Goal: Information Seeking & Learning: Check status

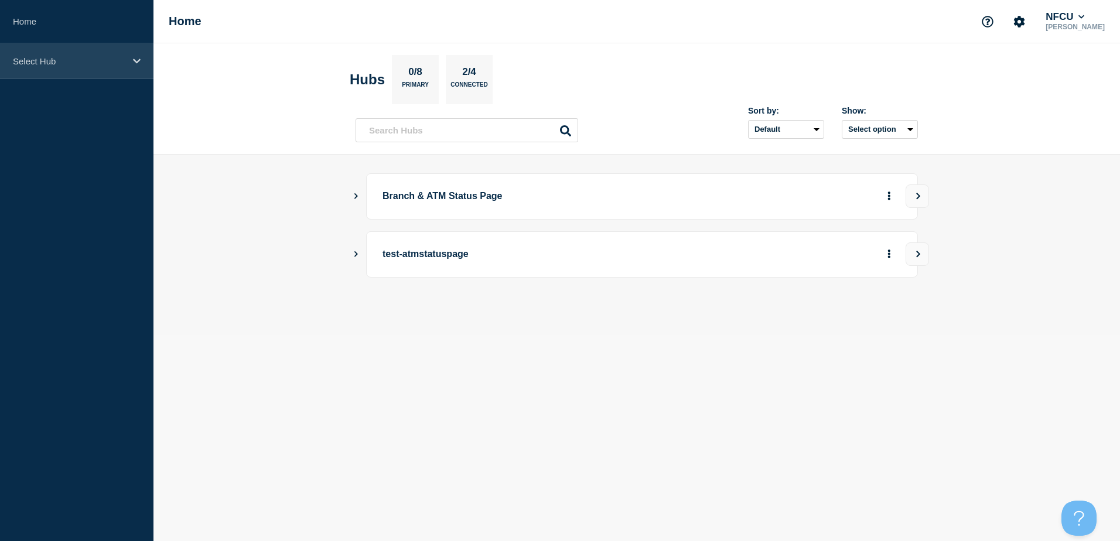
click at [95, 63] on p "Select Hub" at bounding box center [69, 61] width 112 height 10
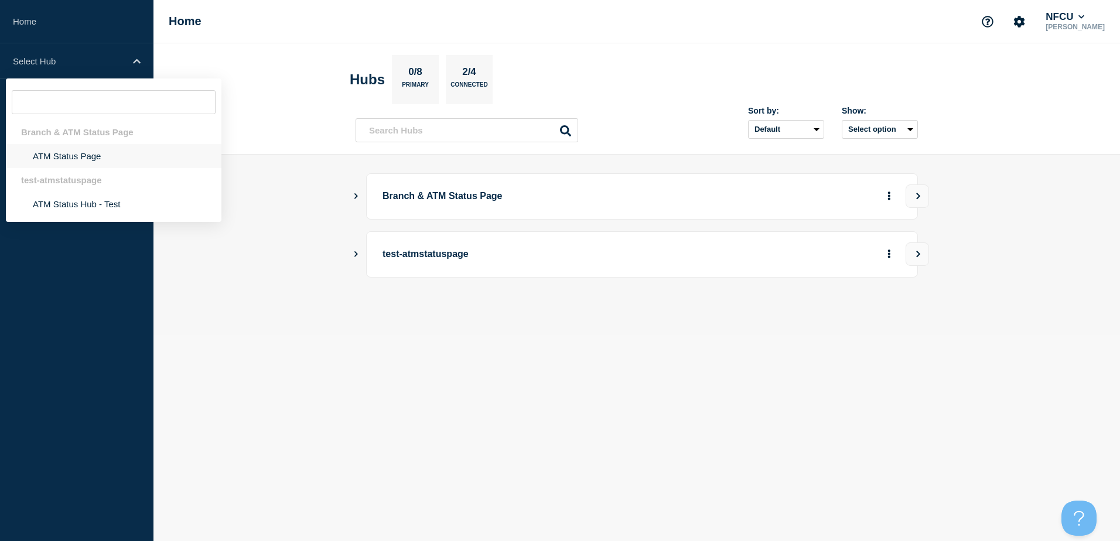
click at [71, 155] on li "ATM Status Page" at bounding box center [113, 156] width 215 height 24
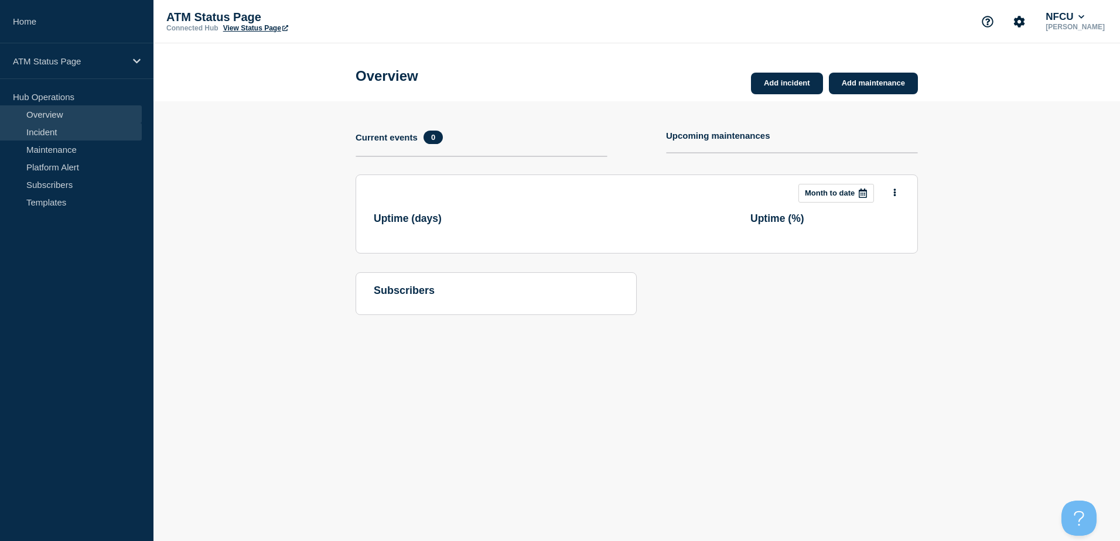
click at [52, 129] on link "Incident" at bounding box center [71, 132] width 142 height 18
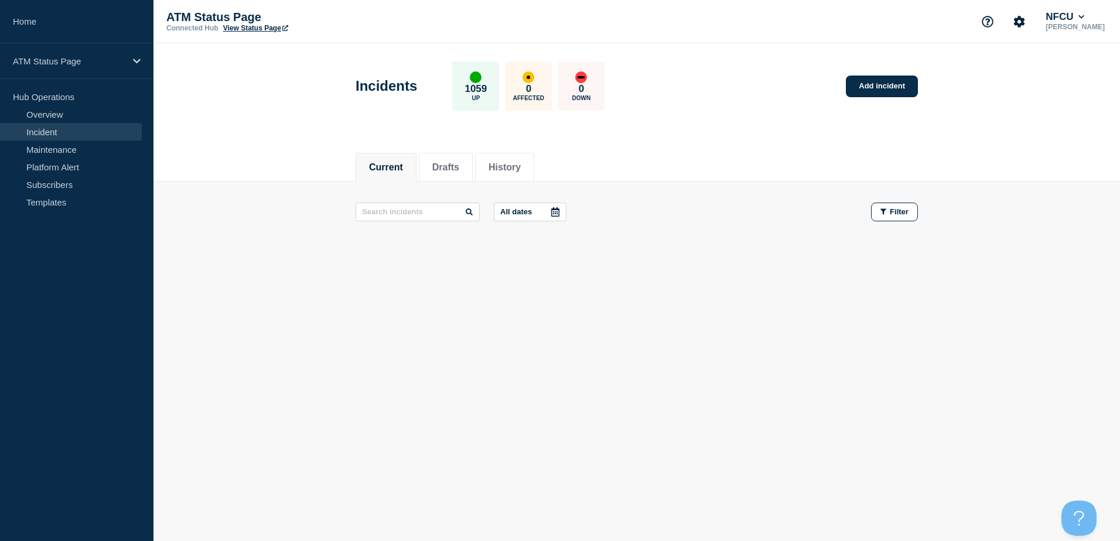
click at [563, 217] on div at bounding box center [555, 212] width 21 height 18
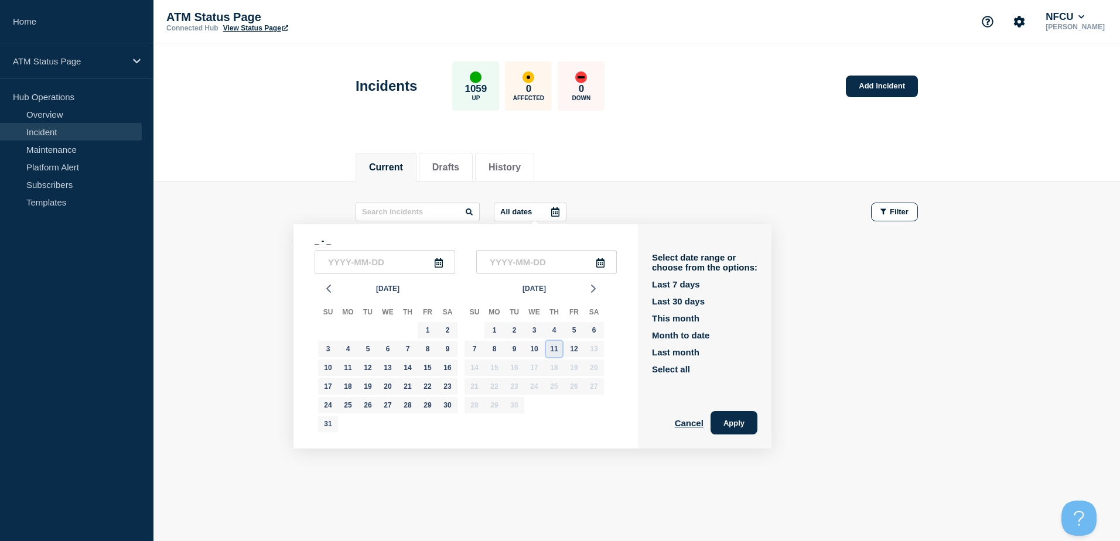
click at [553, 352] on div "11" at bounding box center [554, 349] width 16 height 16
type input "[DATE]"
click at [553, 352] on div "11" at bounding box center [554, 349] width 16 height 16
type input "[DATE]"
click at [735, 422] on button "Apply" at bounding box center [733, 422] width 47 height 23
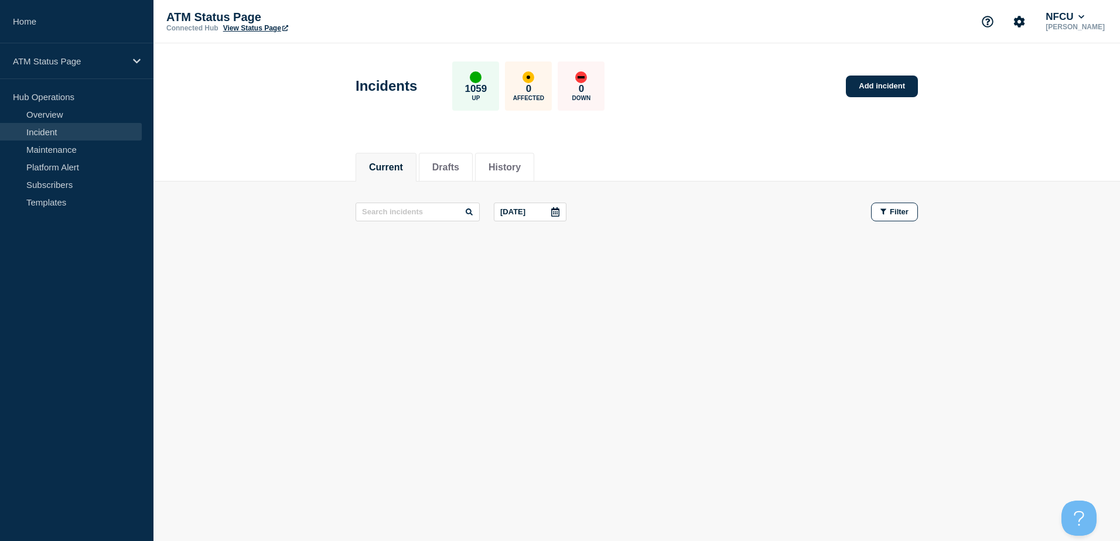
click at [555, 214] on icon at bounding box center [554, 211] width 9 height 9
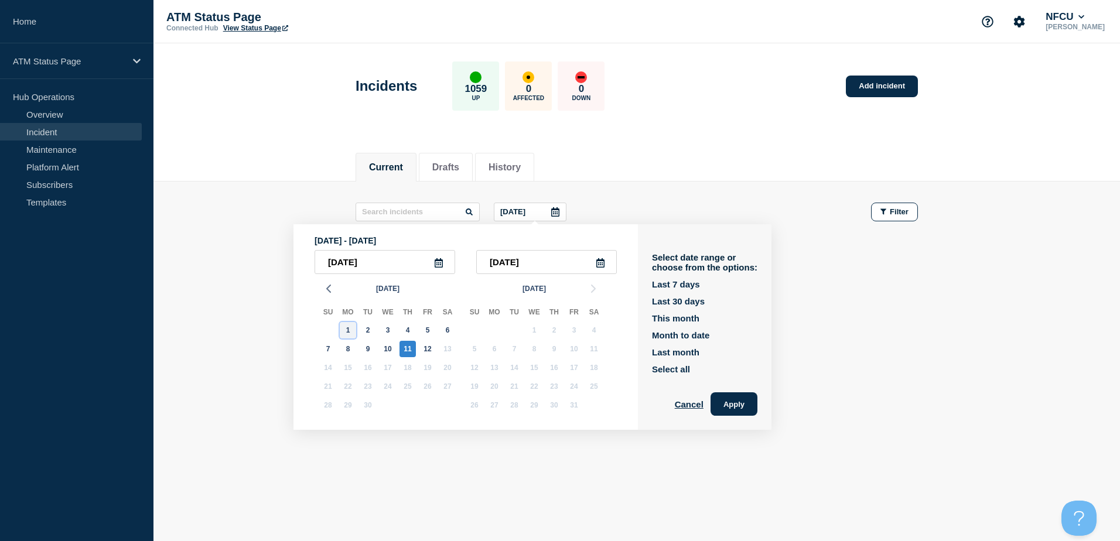
click at [351, 330] on div "1" at bounding box center [348, 330] width 16 height 16
type input "[DATE]"
click at [351, 330] on div "1" at bounding box center [348, 330] width 16 height 16
type input "[DATE]"
click at [754, 401] on button "Apply" at bounding box center [733, 403] width 47 height 23
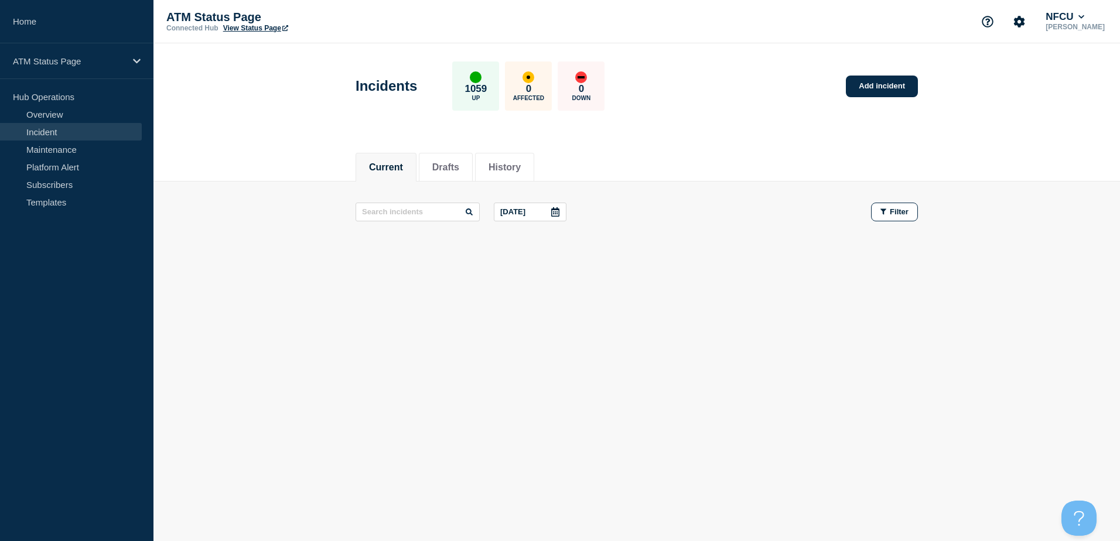
click at [559, 208] on icon at bounding box center [555, 211] width 8 height 9
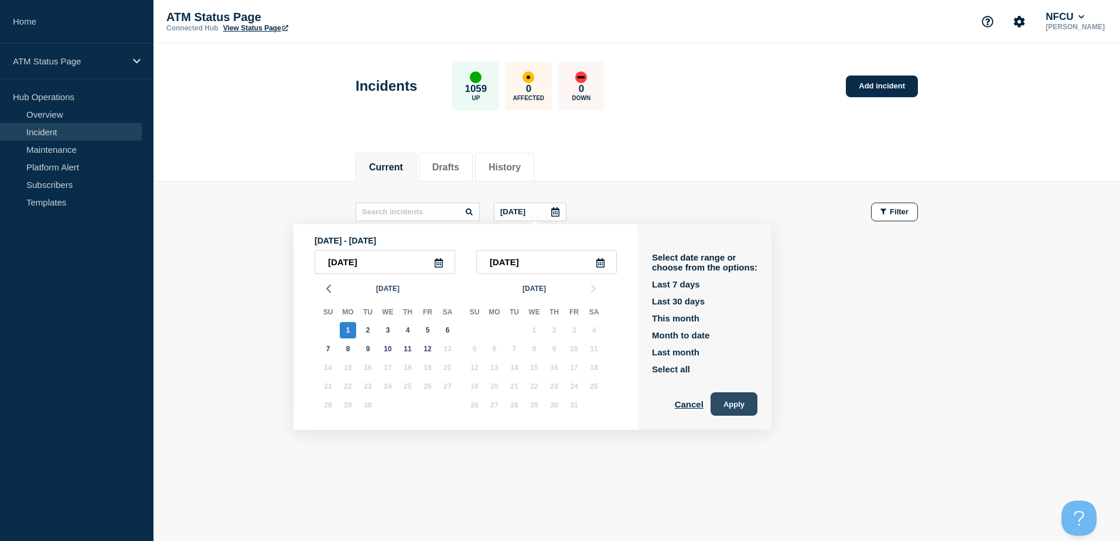
click at [739, 408] on button "Apply" at bounding box center [733, 403] width 47 height 23
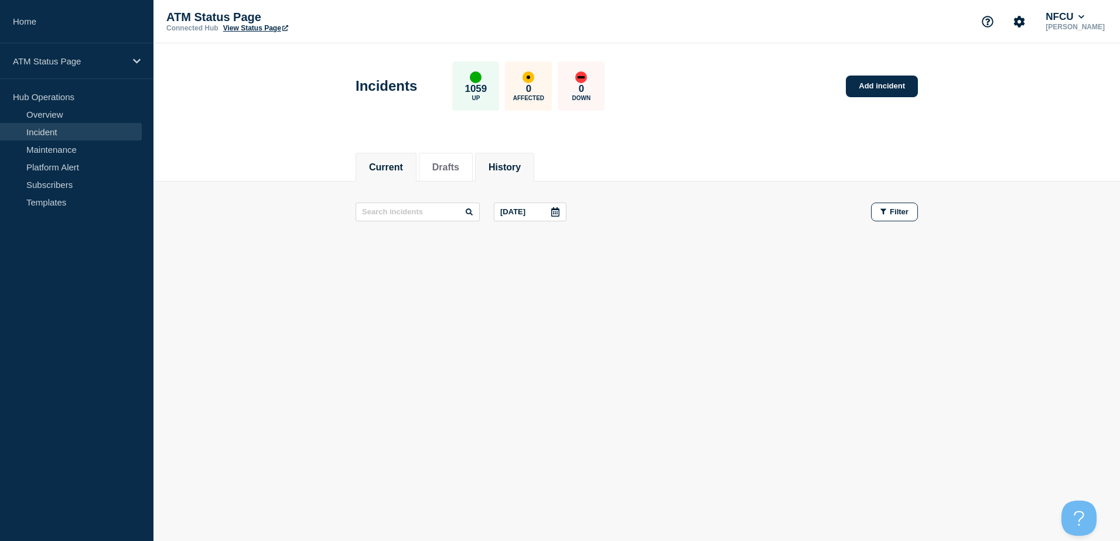
click at [513, 169] on button "History" at bounding box center [504, 167] width 32 height 11
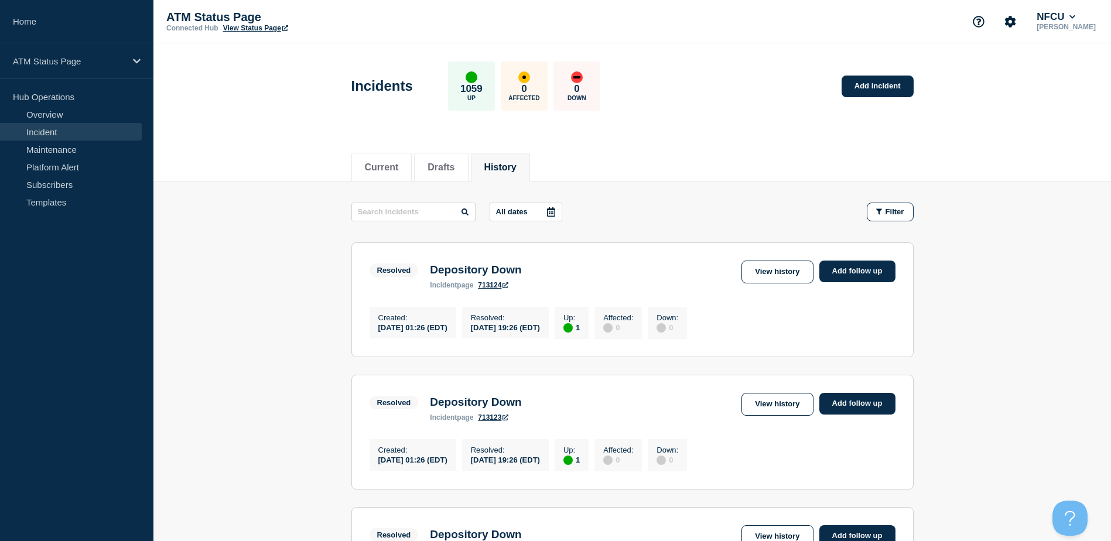
click at [550, 215] on icon at bounding box center [551, 211] width 8 height 9
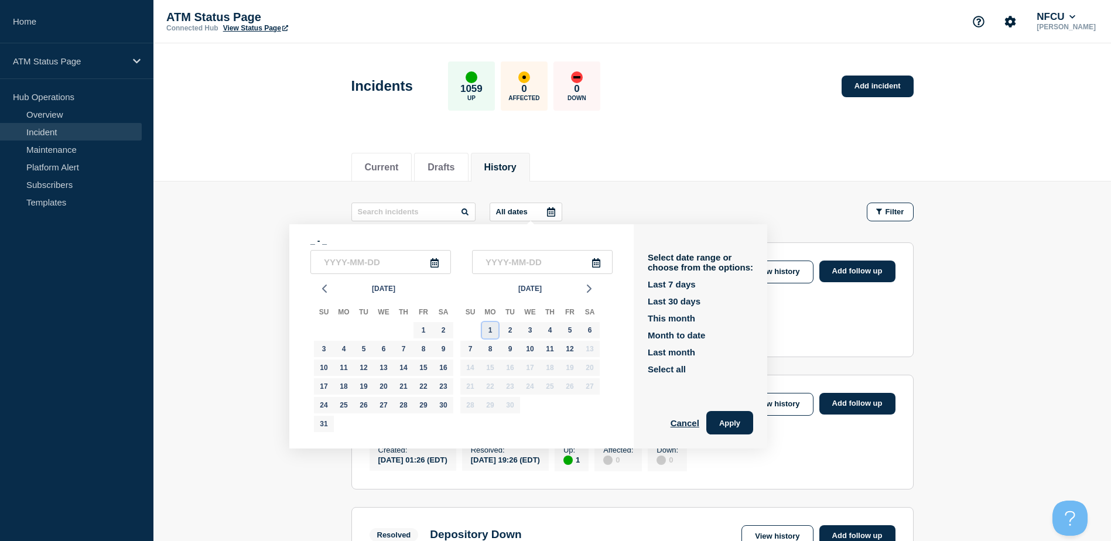
click at [485, 331] on div "1" at bounding box center [490, 330] width 16 height 16
type input "[DATE]"
click at [485, 331] on div "1" at bounding box center [490, 330] width 16 height 16
type input "[DATE]"
click at [744, 425] on button "Apply" at bounding box center [729, 422] width 47 height 23
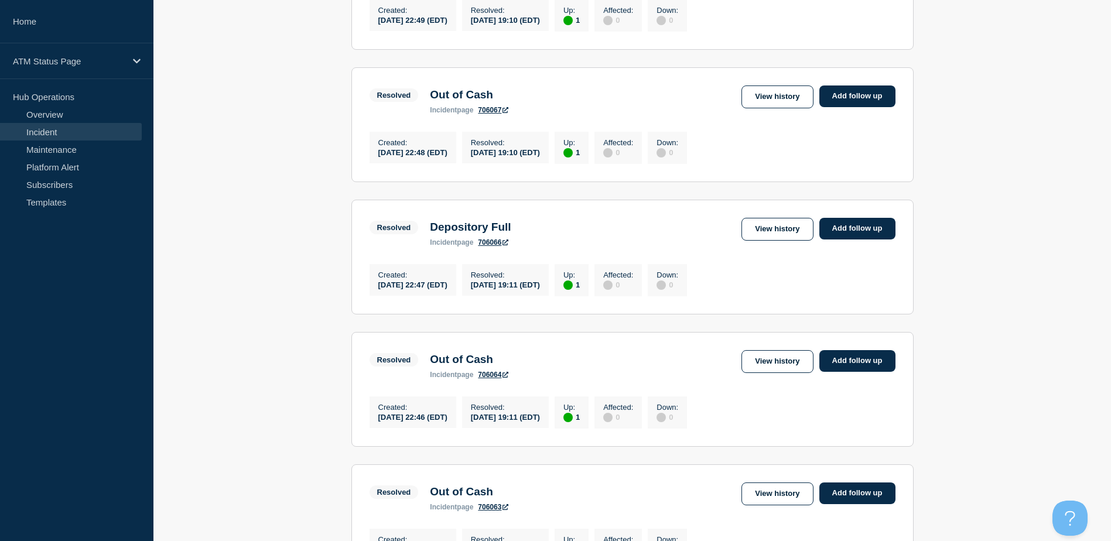
scroll to position [1213, 0]
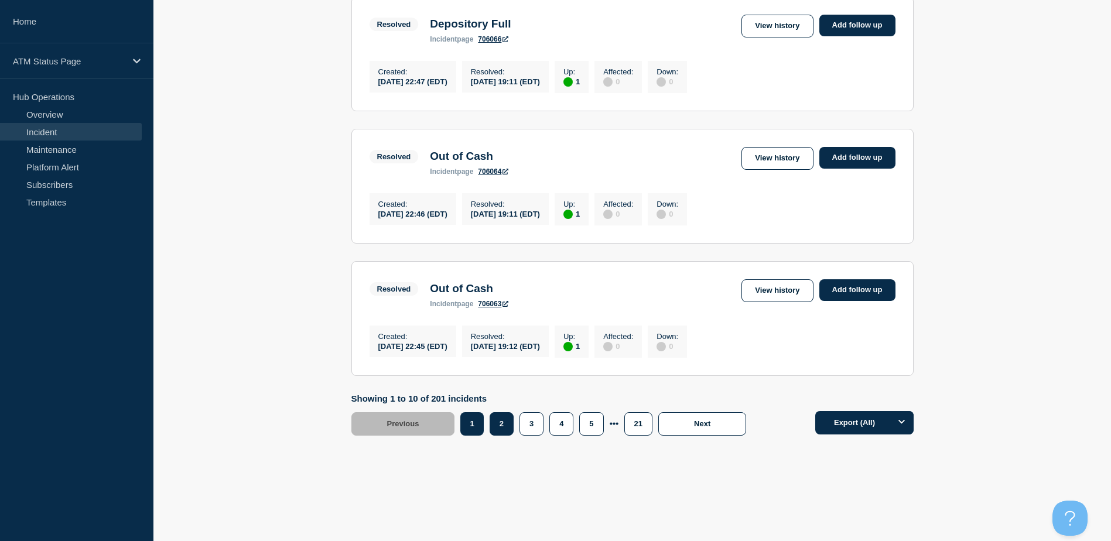
click at [504, 427] on button "2" at bounding box center [502, 423] width 24 height 23
click at [559, 428] on button "4" at bounding box center [561, 423] width 24 height 23
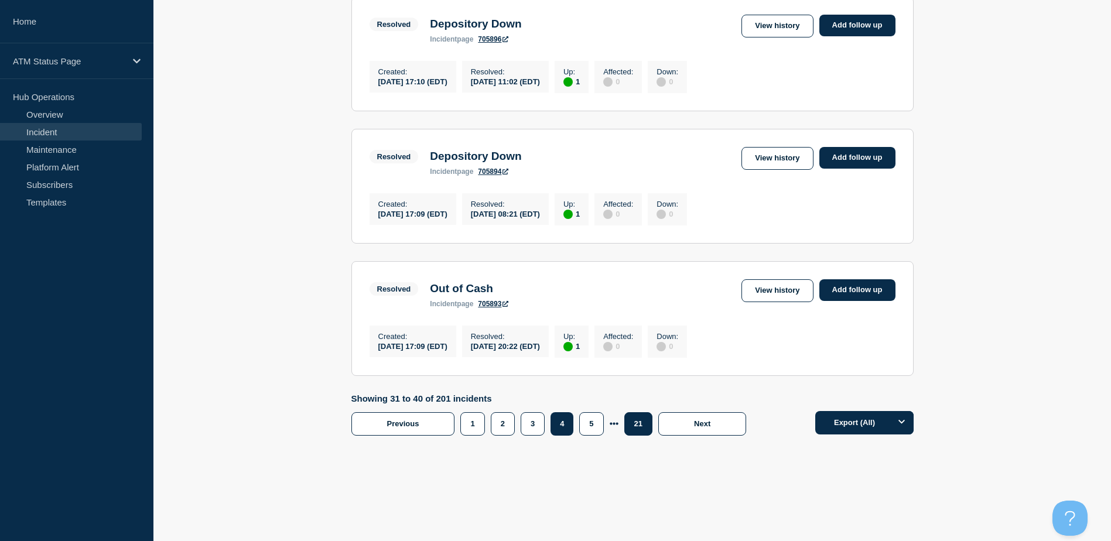
click at [631, 426] on button "21" at bounding box center [638, 423] width 28 height 23
